Goal: Communication & Community: Answer question/provide support

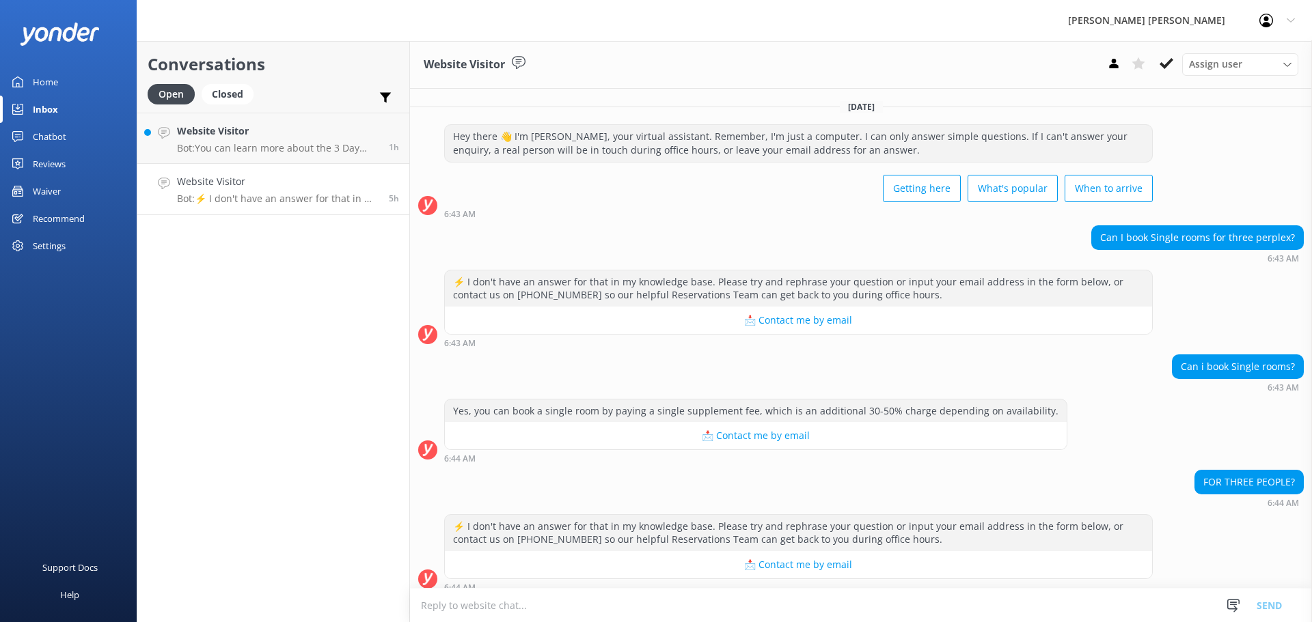
scroll to position [282, 0]
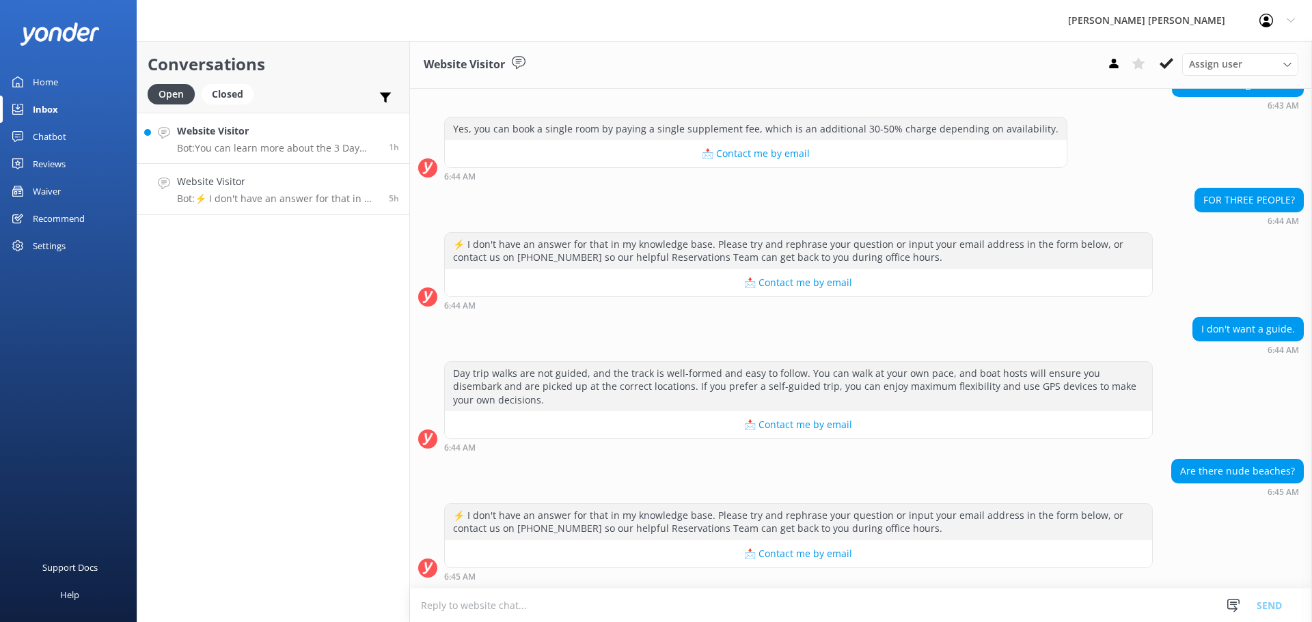
click at [262, 140] on div "Website Visitor Bot: You can learn more about the 3 Day Explorer Pass and book …" at bounding box center [278, 138] width 202 height 29
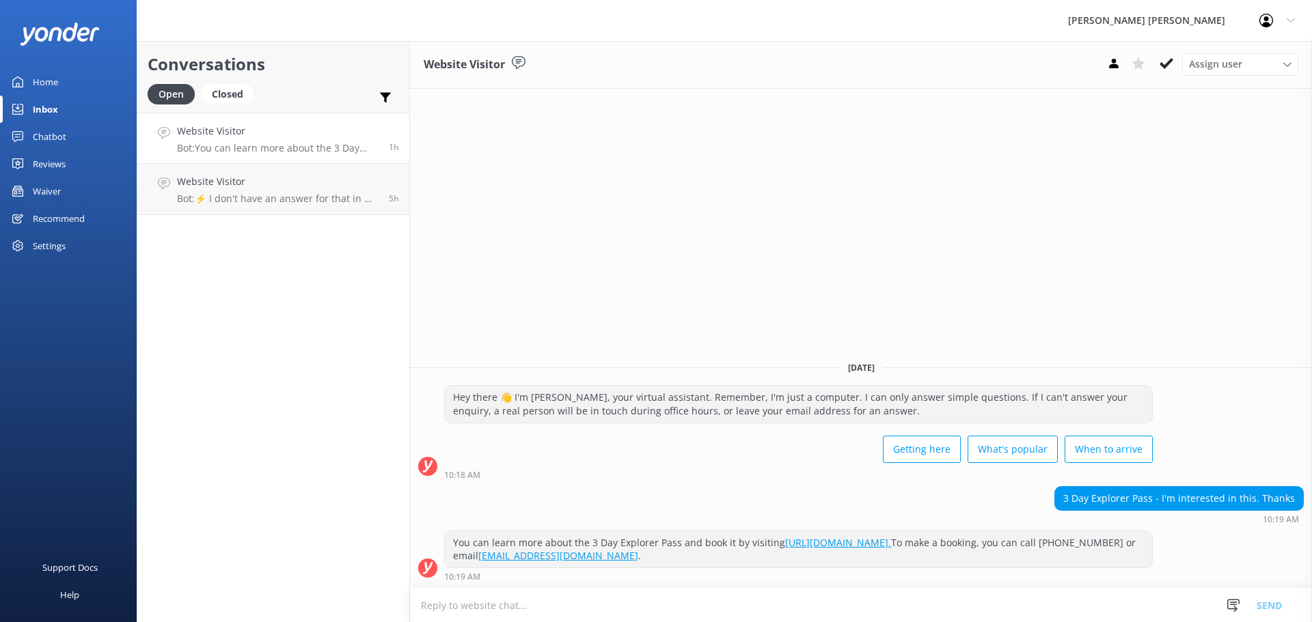
click at [264, 146] on p "Bot: You can learn more about the 3 Day Explorer Pass and book it by visiting […" at bounding box center [278, 148] width 202 height 12
click at [1167, 59] on icon at bounding box center [1166, 64] width 14 height 14
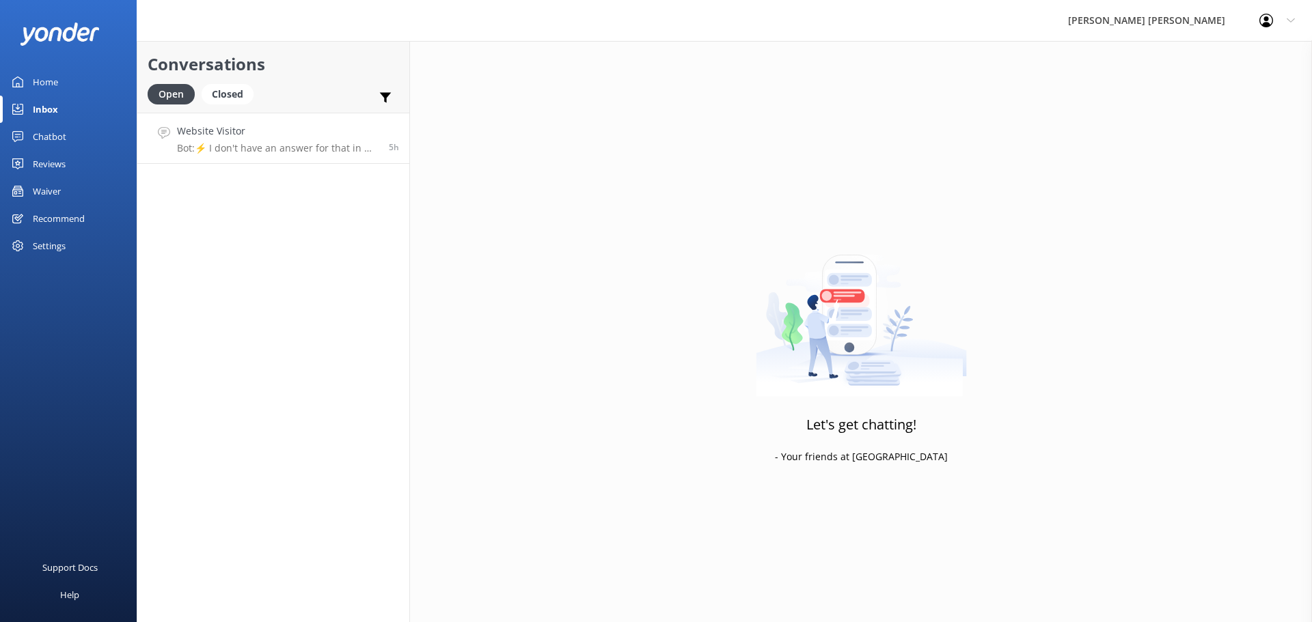
click at [266, 140] on div "Website Visitor Bot: ⚡ I don't have an answer for that in my knowledge base. Pl…" at bounding box center [278, 138] width 202 height 29
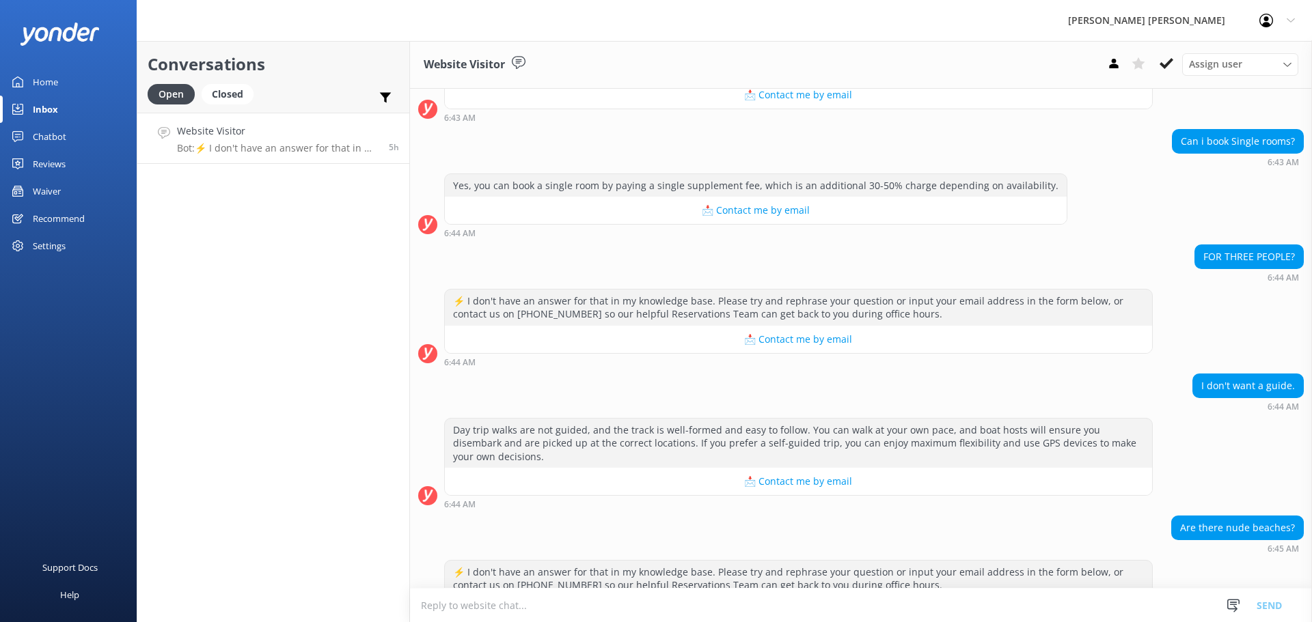
scroll to position [282, 0]
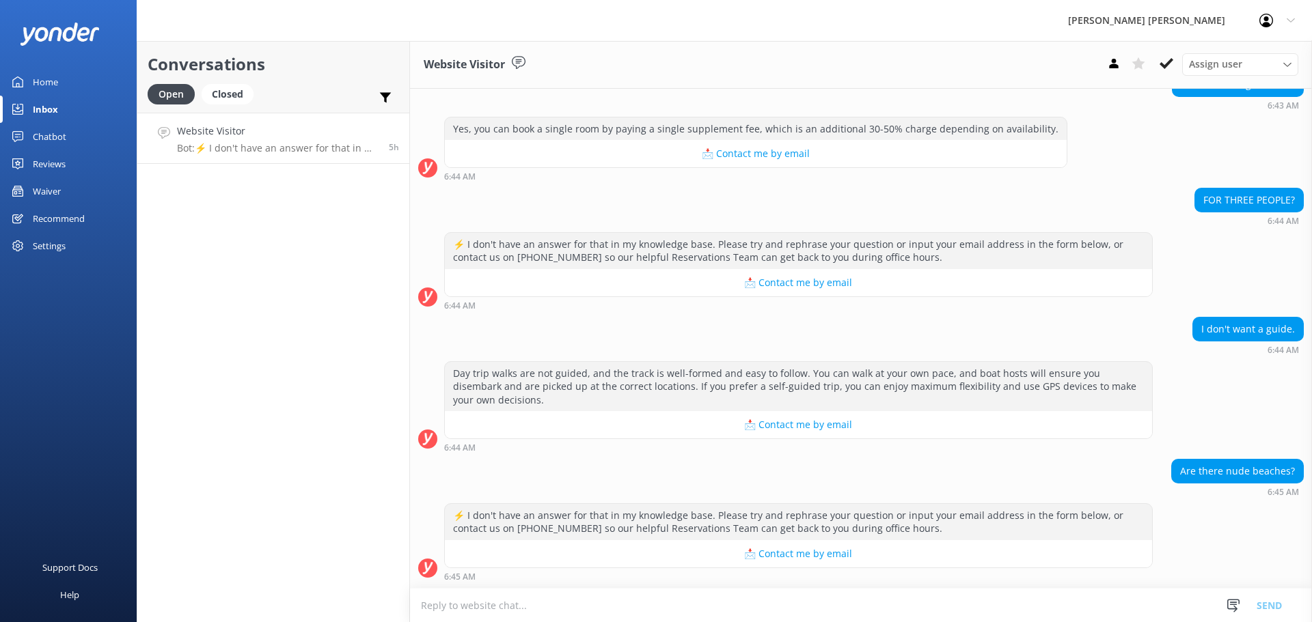
click at [458, 602] on textarea at bounding box center [861, 605] width 902 height 33
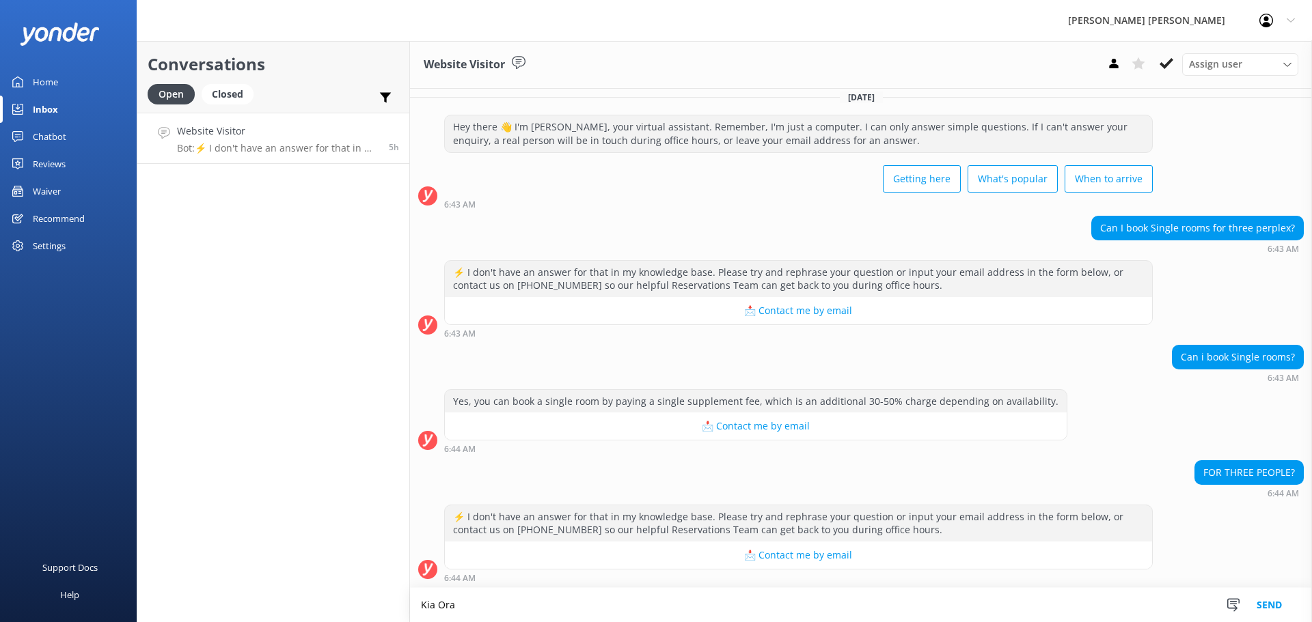
scroll to position [283, 0]
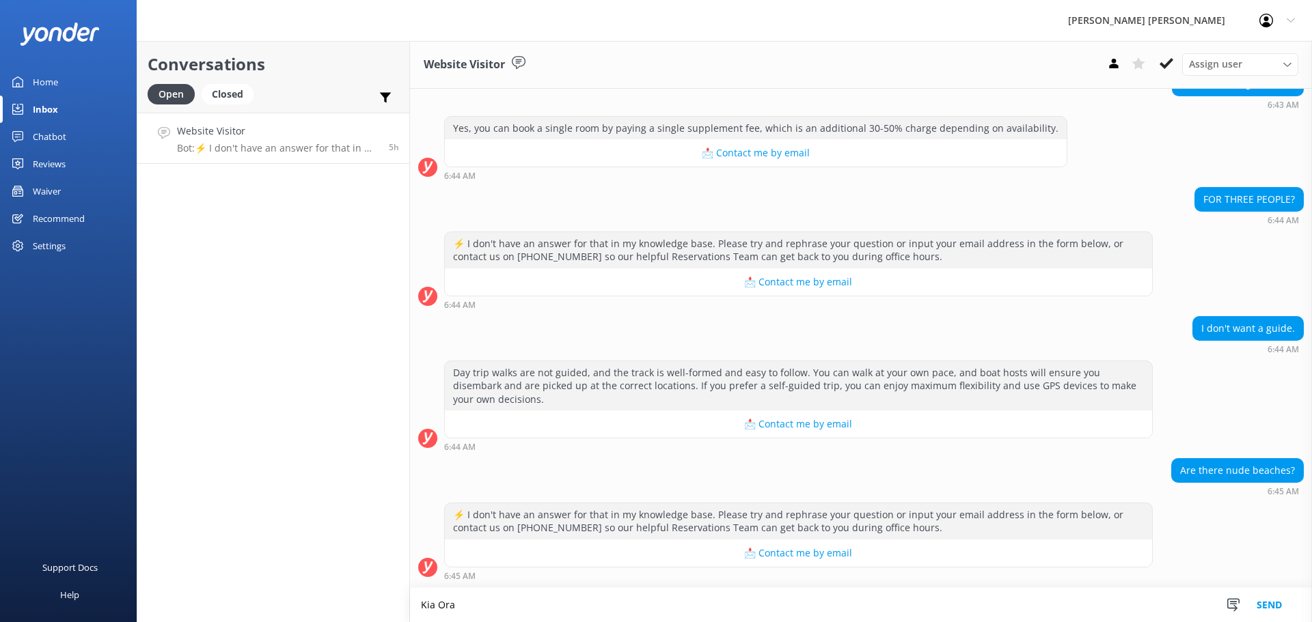
click at [456, 607] on textarea "Kia Ora" at bounding box center [861, 605] width 902 height 34
click at [684, 606] on textarea "Kia Ora yes you can get single room for an additional cost" at bounding box center [861, 605] width 902 height 34
click at [694, 609] on textarea "Kia Ora yes you can get single room for an additional cost," at bounding box center [861, 605] width 902 height 34
type textarea "Kia Ora yes you can get single room for an additional cost,"
